Goal: Contribute content

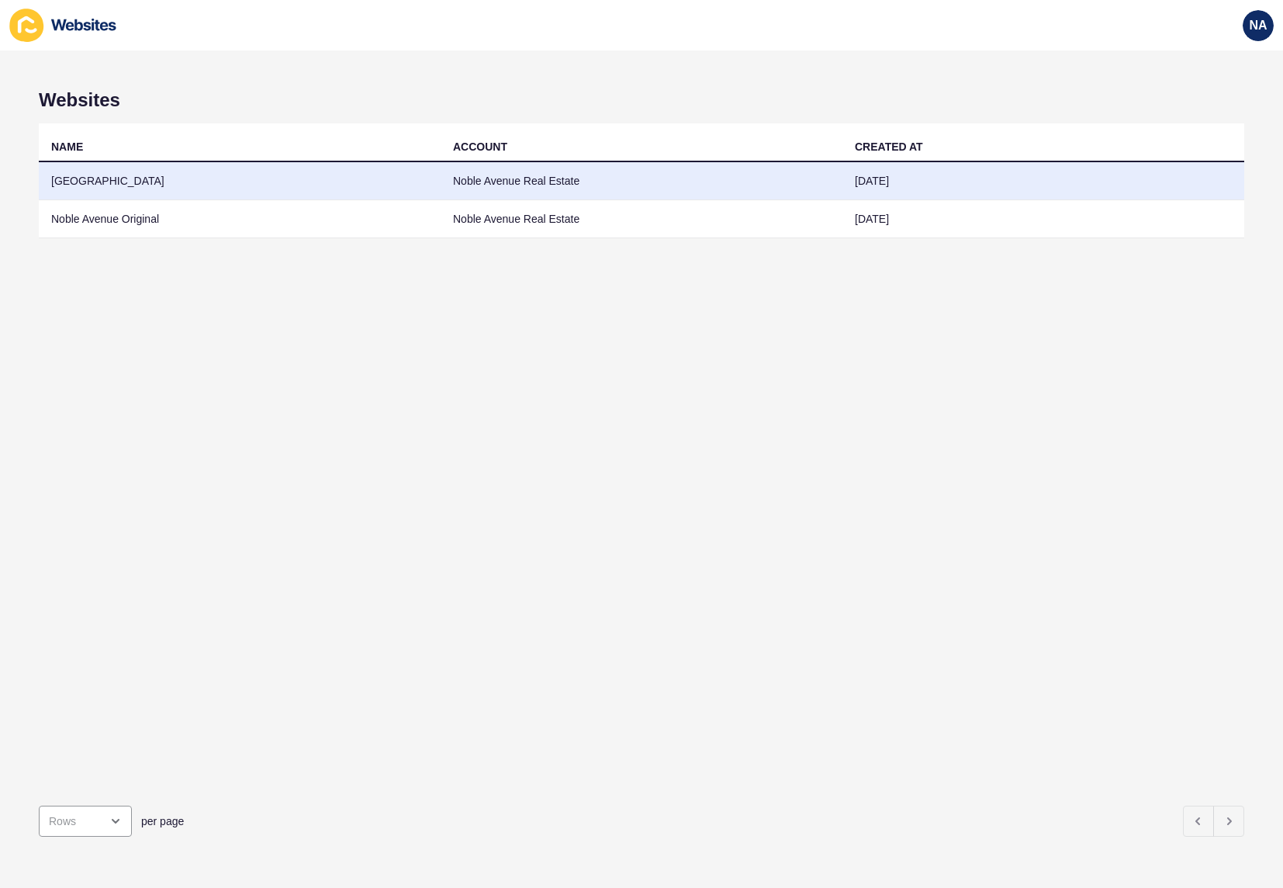
click at [83, 178] on td "[GEOGRAPHIC_DATA]" at bounding box center [240, 181] width 402 height 38
click at [116, 185] on td "[GEOGRAPHIC_DATA]" at bounding box center [240, 181] width 402 height 38
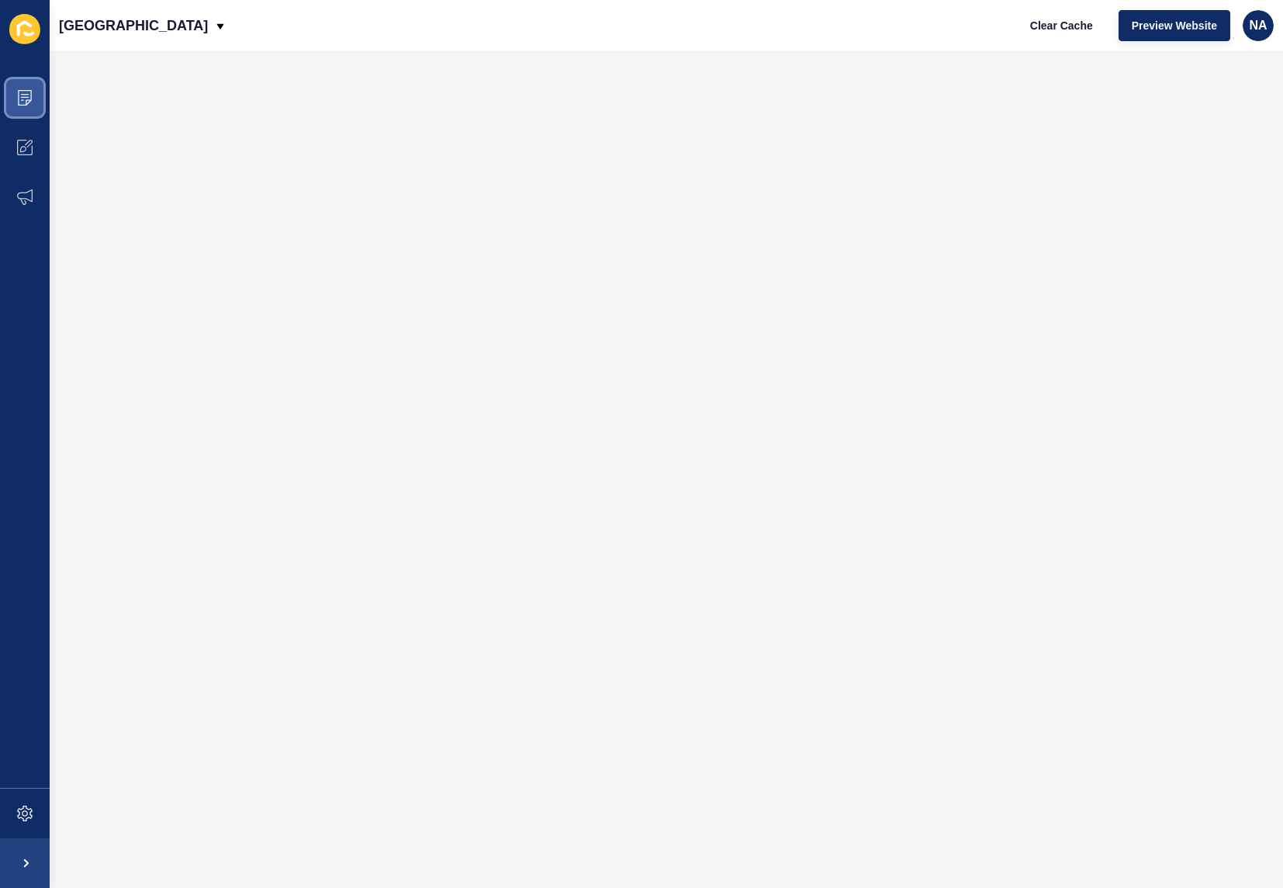
click at [26, 83] on span at bounding box center [25, 98] width 50 height 50
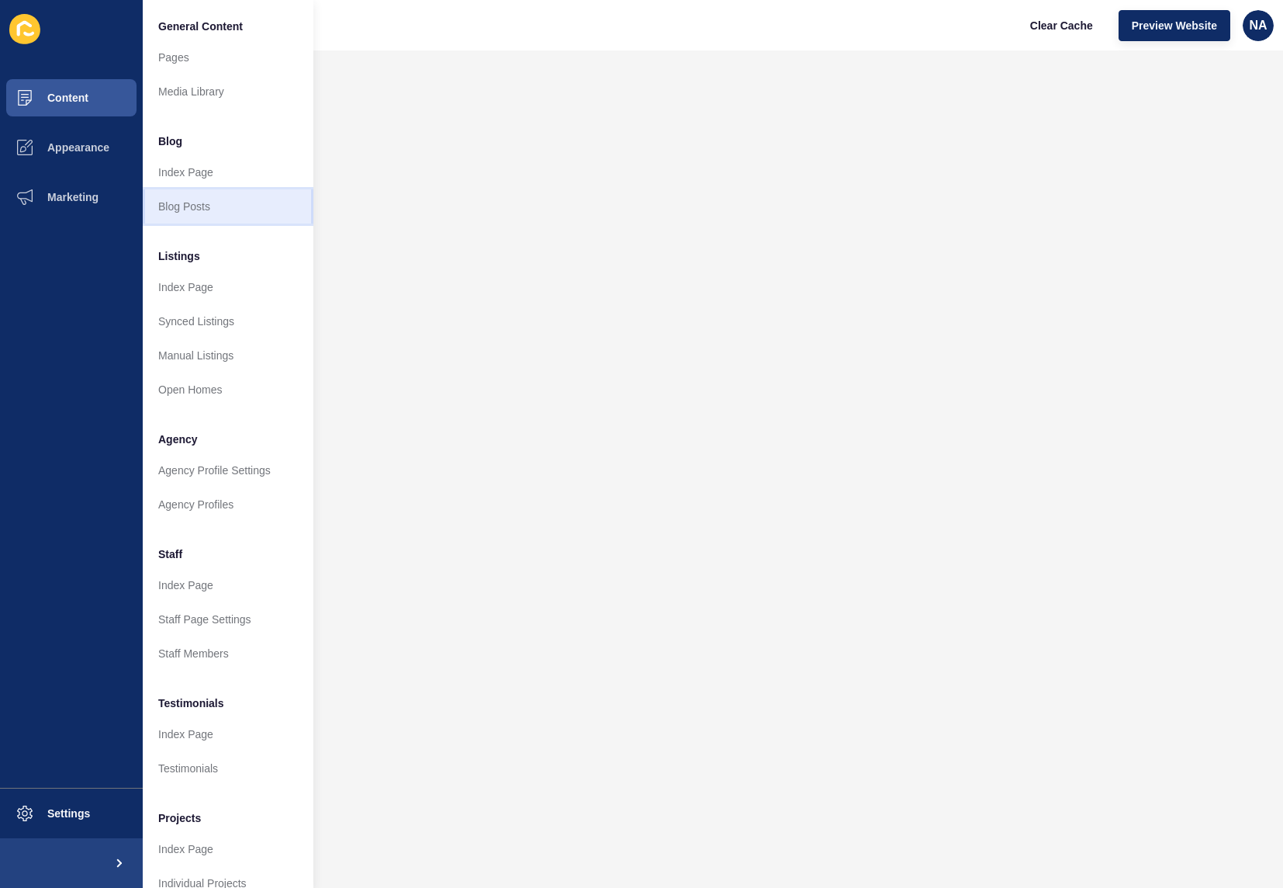
click at [175, 203] on link "Blog Posts" at bounding box center [228, 206] width 171 height 34
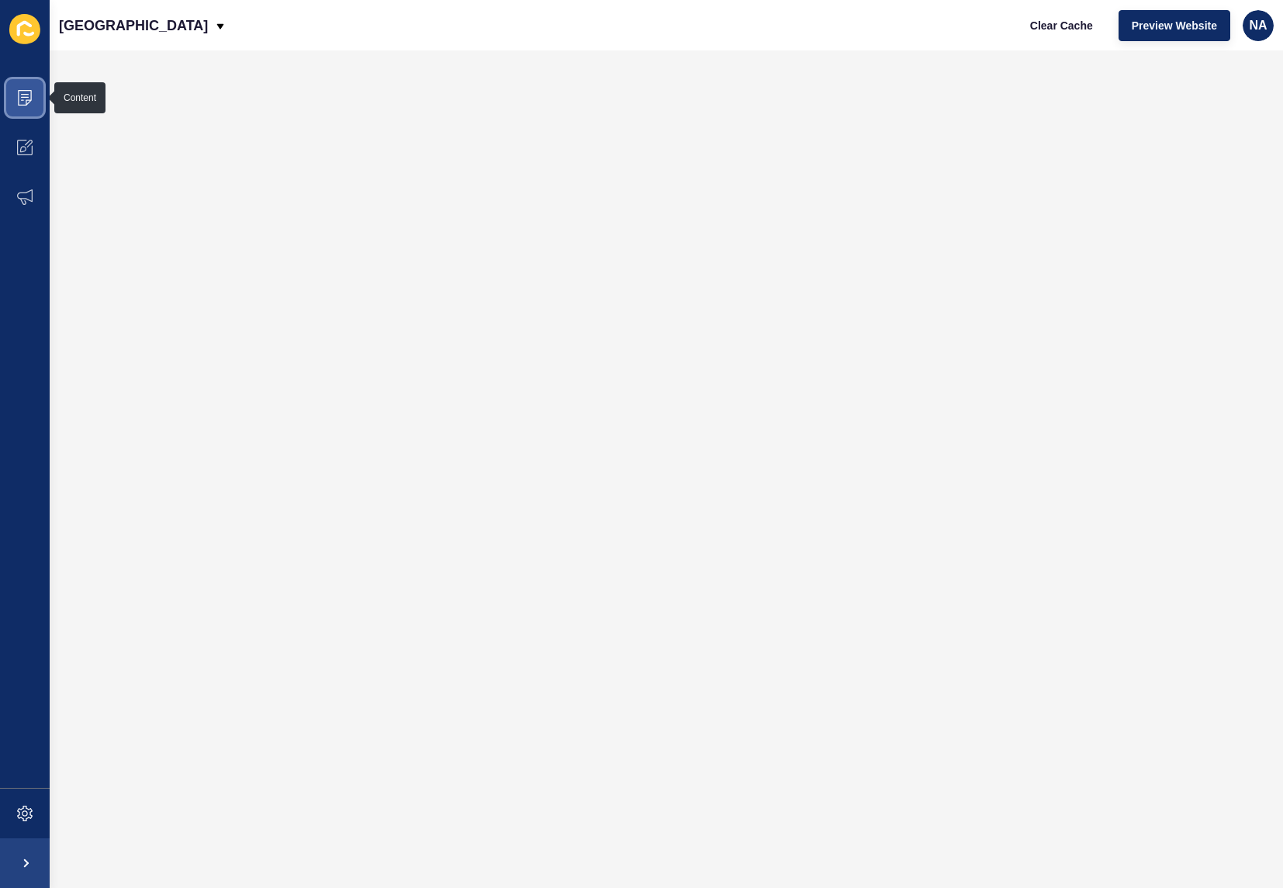
click at [23, 95] on icon at bounding box center [25, 98] width 16 height 16
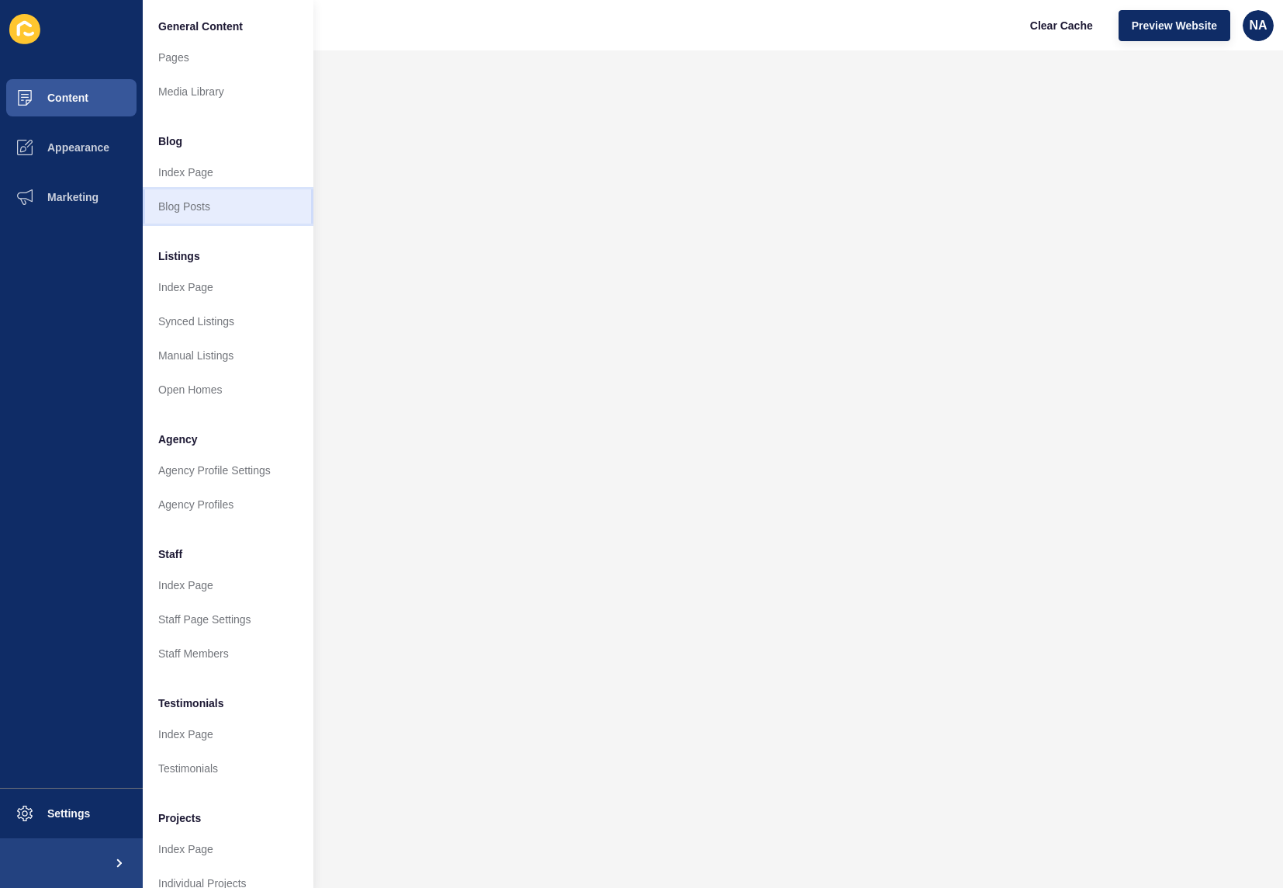
click at [162, 205] on link "Blog Posts" at bounding box center [228, 206] width 171 height 34
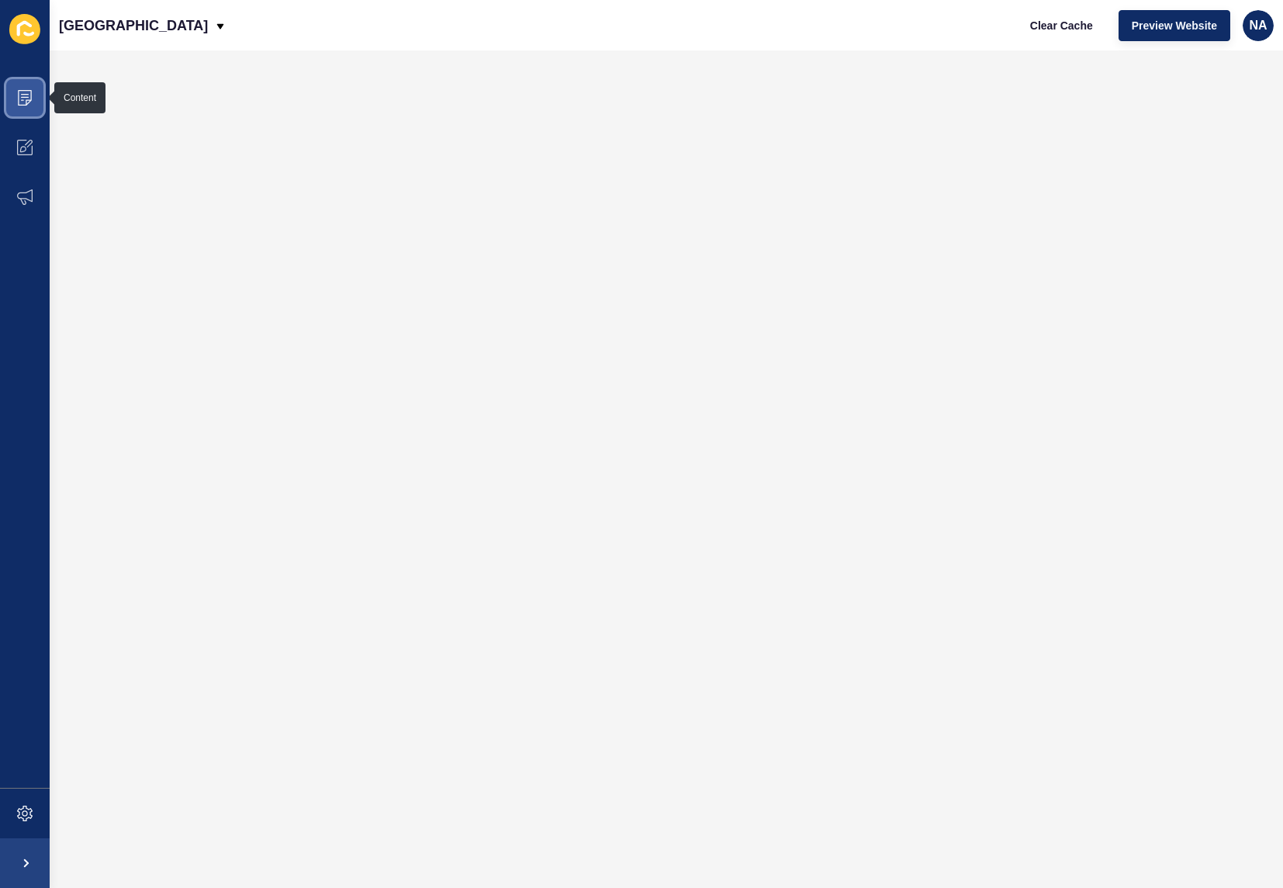
click at [26, 93] on icon at bounding box center [25, 98] width 16 height 16
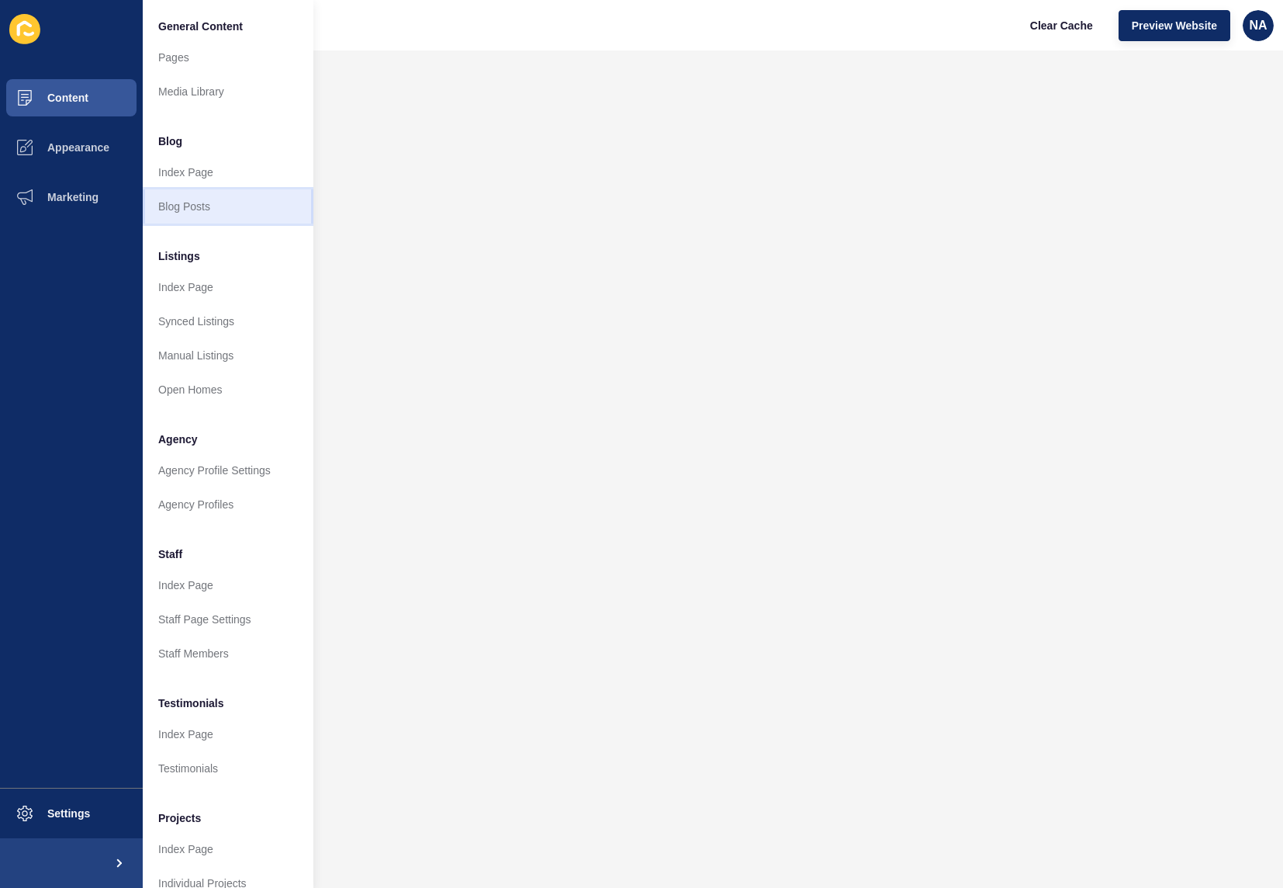
click at [160, 200] on link "Blog Posts" at bounding box center [228, 206] width 171 height 34
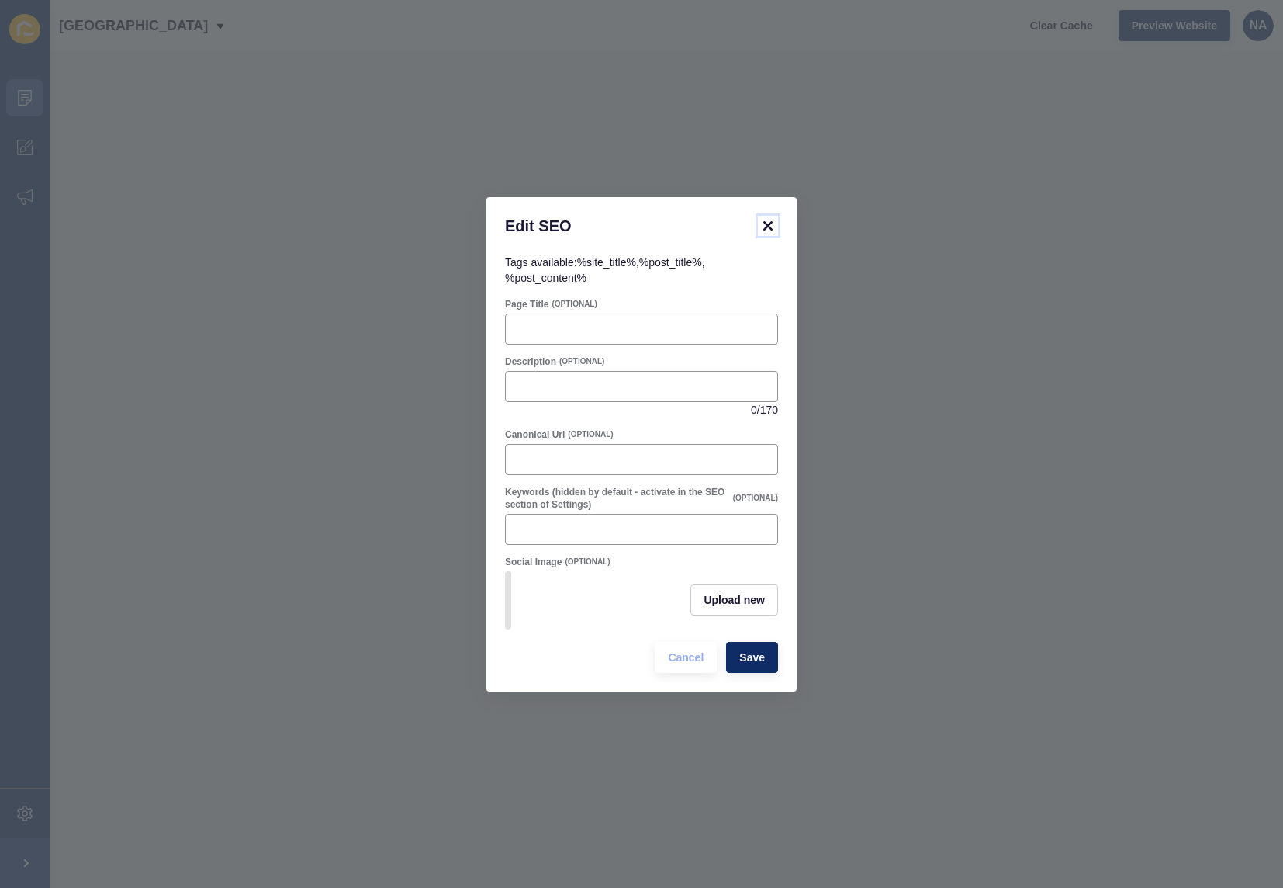
click at [769, 216] on icon at bounding box center [768, 225] width 19 height 19
paste input "Ocean Reef Night Market | Nikki Kale Supporting Community"
type input "Ocean Reef Night Market | Nikki Kale Supporting Community"
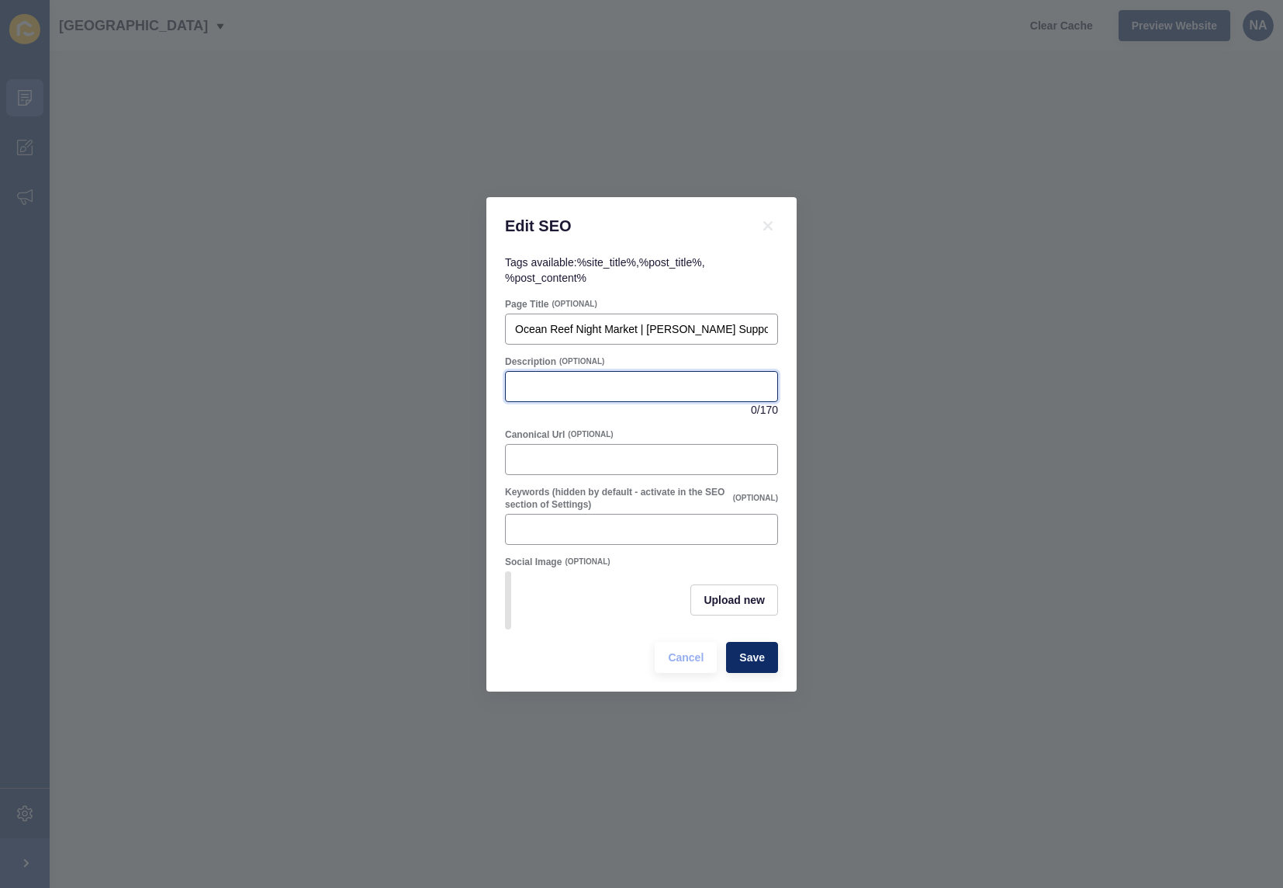
click at [529, 379] on input "Description" at bounding box center [641, 387] width 253 height 16
paste input "Ocean Reef Night Market returns this October. Local real estate agent Nikki Kal…"
type input "Ocean Reef Night Market returns this October. Local real estate agent Nikki Kal…"
click at [749, 663] on span "Save" at bounding box center [752, 657] width 26 height 16
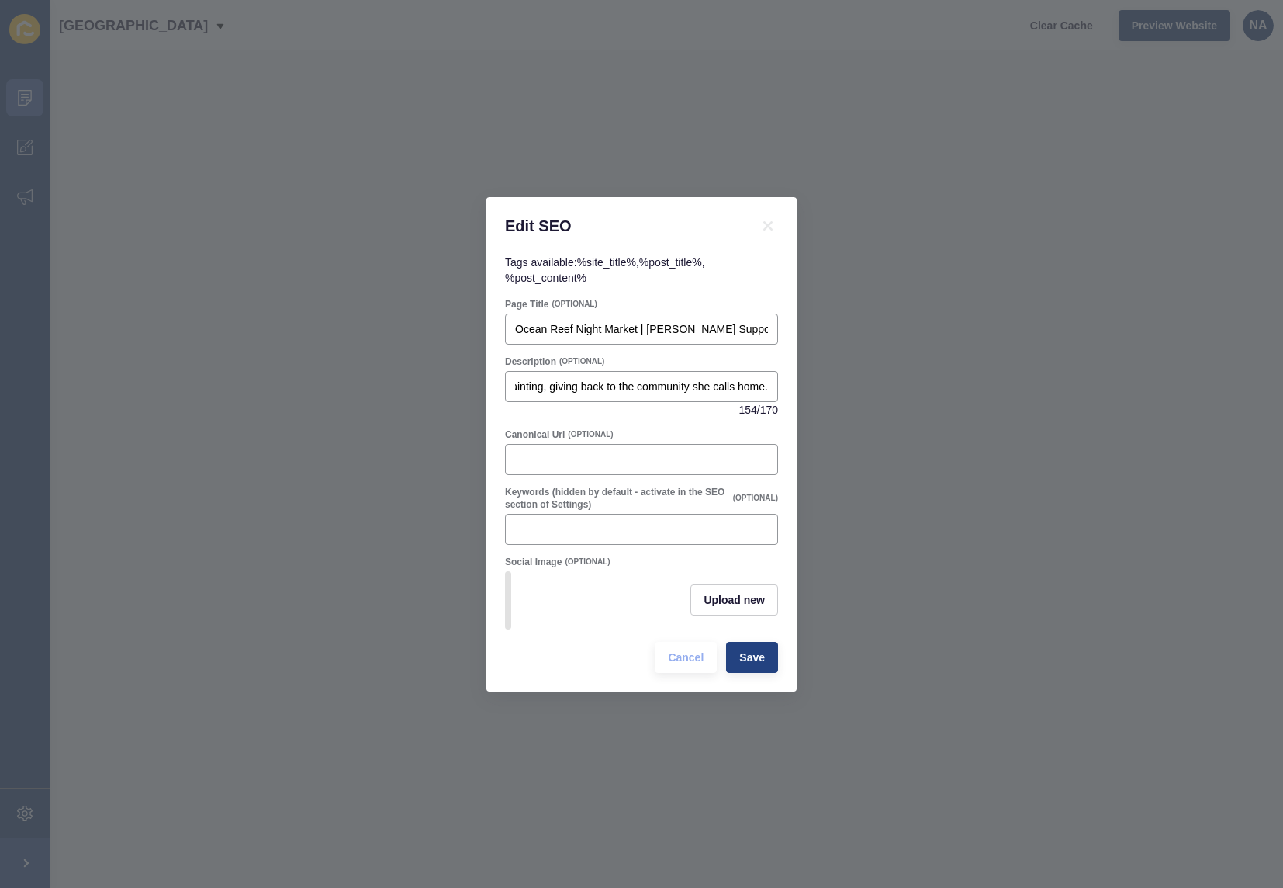
scroll to position [0, 0]
